Goal: Task Accomplishment & Management: Use online tool/utility

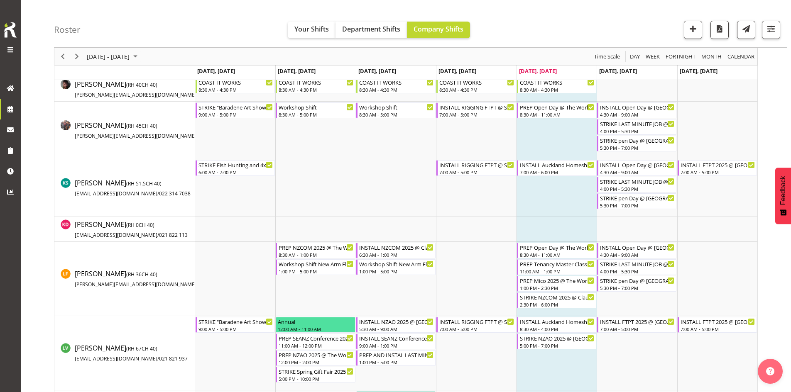
scroll to position [602, 0]
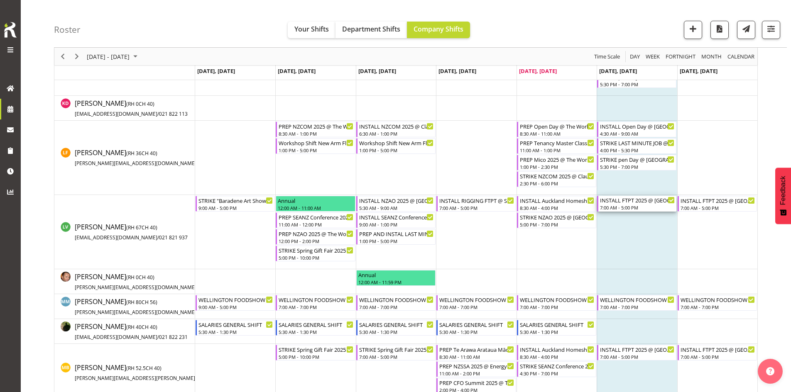
click at [639, 198] on div "INSTALL FTPT 2025 @ Auckland Showgrounds" at bounding box center [637, 200] width 75 height 8
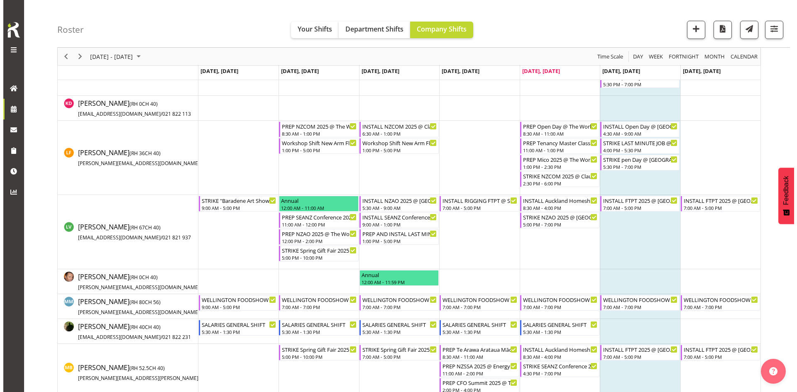
scroll to position [930, 0]
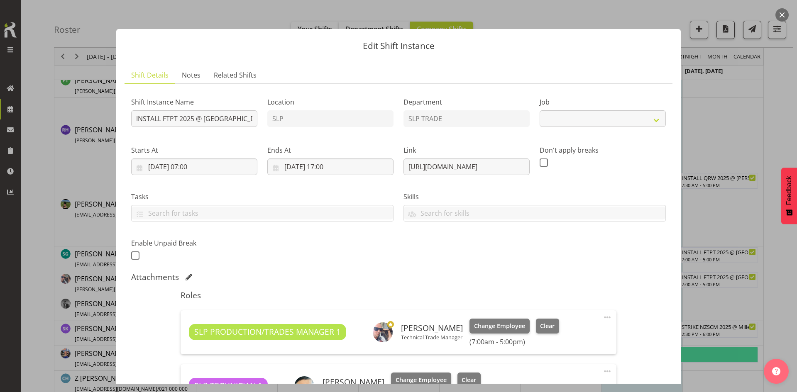
select select "9154"
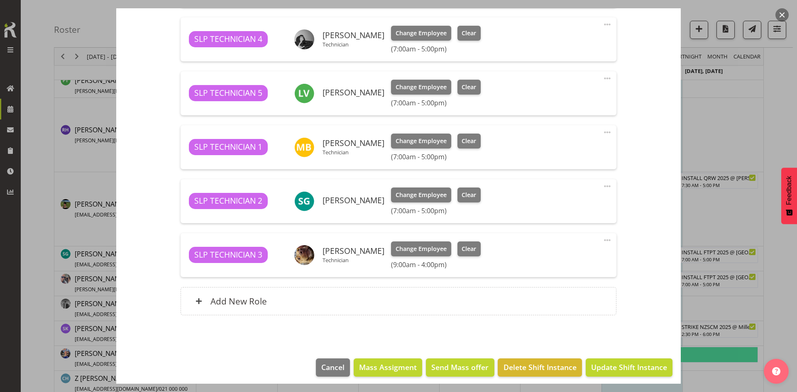
scroll to position [457, 0]
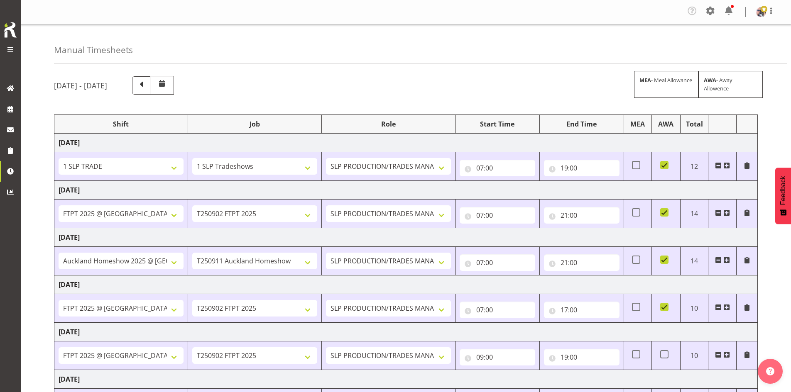
select select "1798"
select select "15"
select select "66167"
select select "9154"
select select "73746"
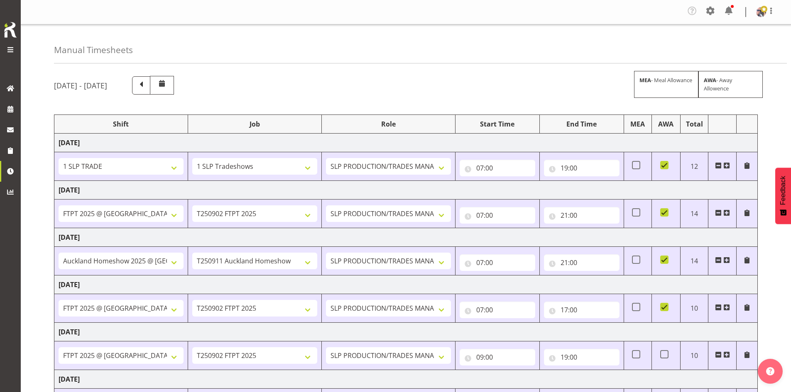
select select "9869"
select select "66167"
select select "9154"
select select "66167"
select select "9154"
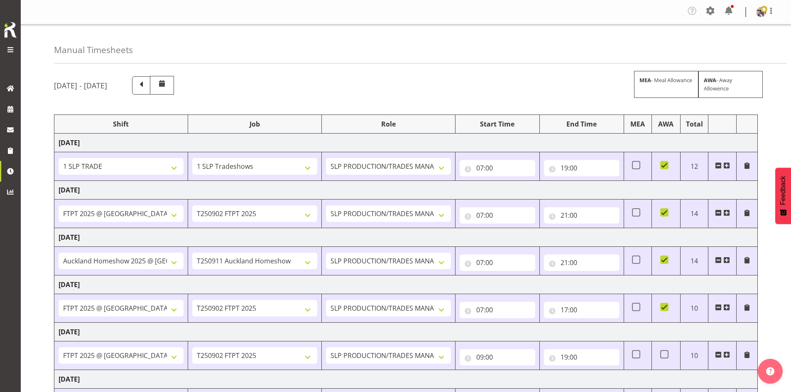
select select "73746"
select select "9869"
select select "66167"
select select "9154"
select select "73746"
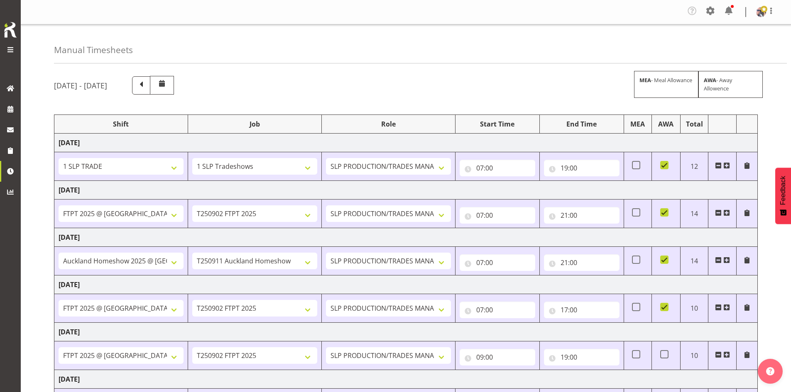
select select "9869"
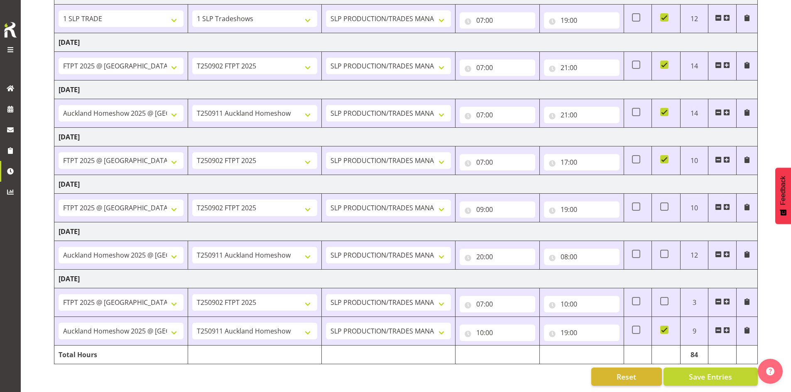
scroll to position [154, 0]
